Goal: Task Accomplishment & Management: Manage account settings

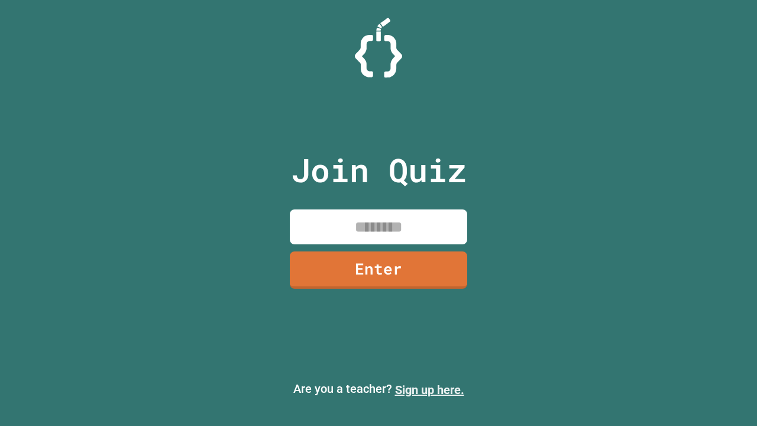
click at [430, 390] on link "Sign up here." at bounding box center [429, 390] width 69 height 14
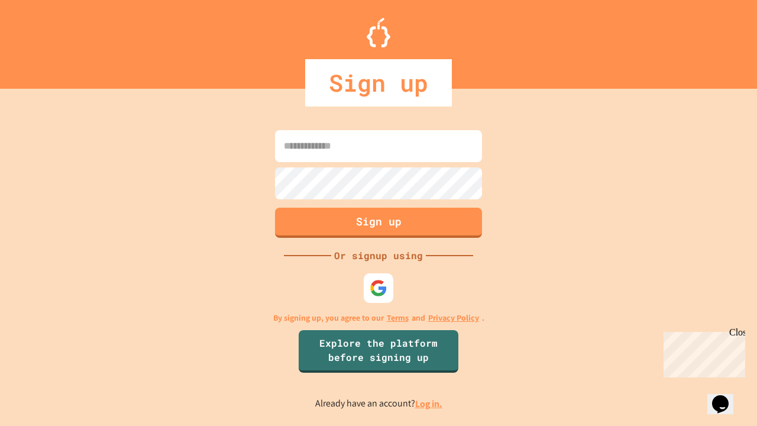
click at [430, 404] on link "Log in." at bounding box center [428, 404] width 27 height 12
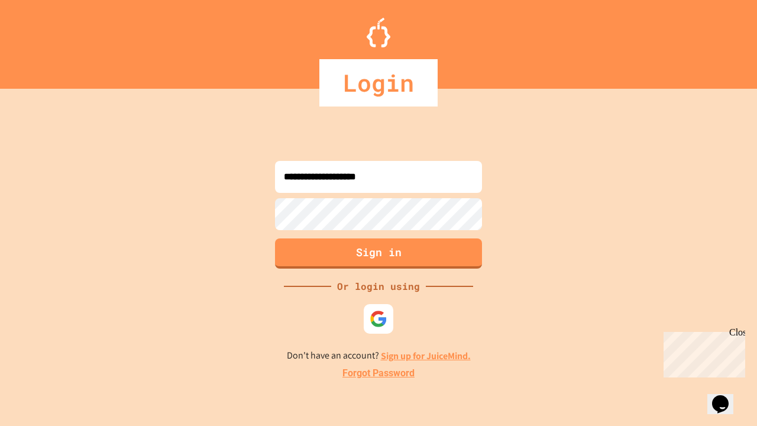
type input "**********"
